Goal: Task Accomplishment & Management: Manage account settings

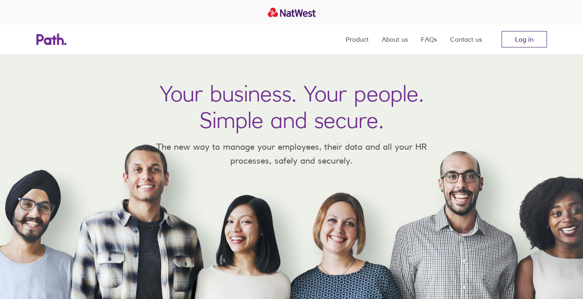
click at [536, 37] on link "Log in" at bounding box center [524, 39] width 45 height 16
click at [536, 45] on link "Log in" at bounding box center [524, 39] width 45 height 16
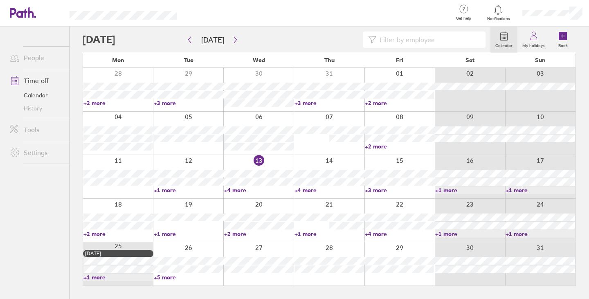
click at [234, 187] on link "+4 more" at bounding box center [259, 190] width 70 height 7
click at [235, 186] on div at bounding box center [258, 176] width 70 height 43
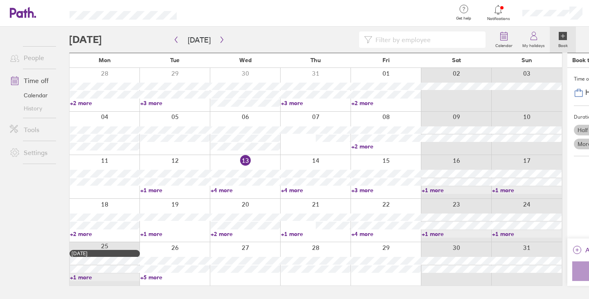
click at [352, 190] on link "+3 more" at bounding box center [387, 190] width 70 height 7
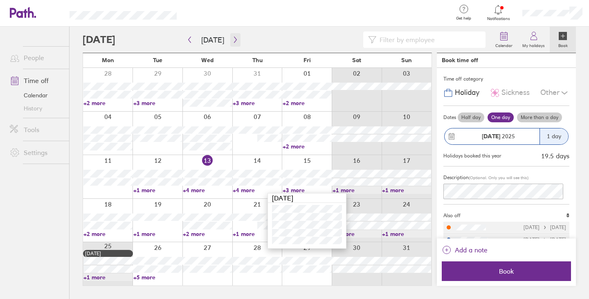
click at [236, 40] on button "button" at bounding box center [235, 40] width 10 height 14
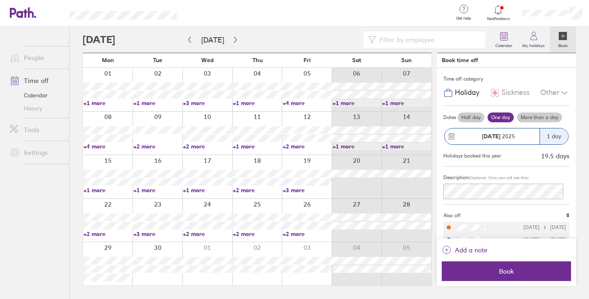
click at [300, 103] on link "+4 more" at bounding box center [307, 102] width 49 height 7
